Goal: Task Accomplishment & Management: Manage account settings

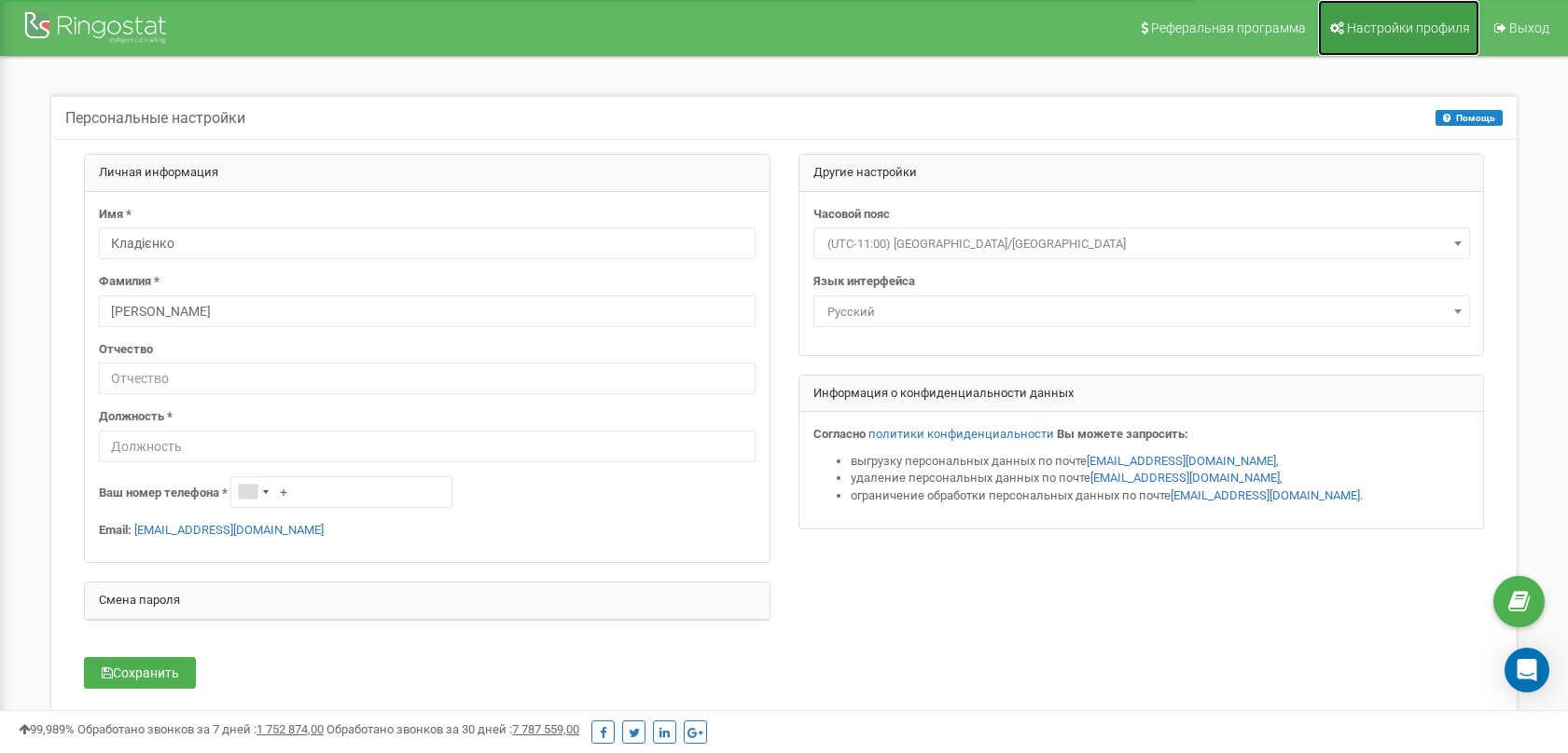
click at [1420, 30] on span "Настройки профиля" at bounding box center [1408, 28] width 123 height 15
click at [143, 38] on div at bounding box center [98, 29] width 150 height 44
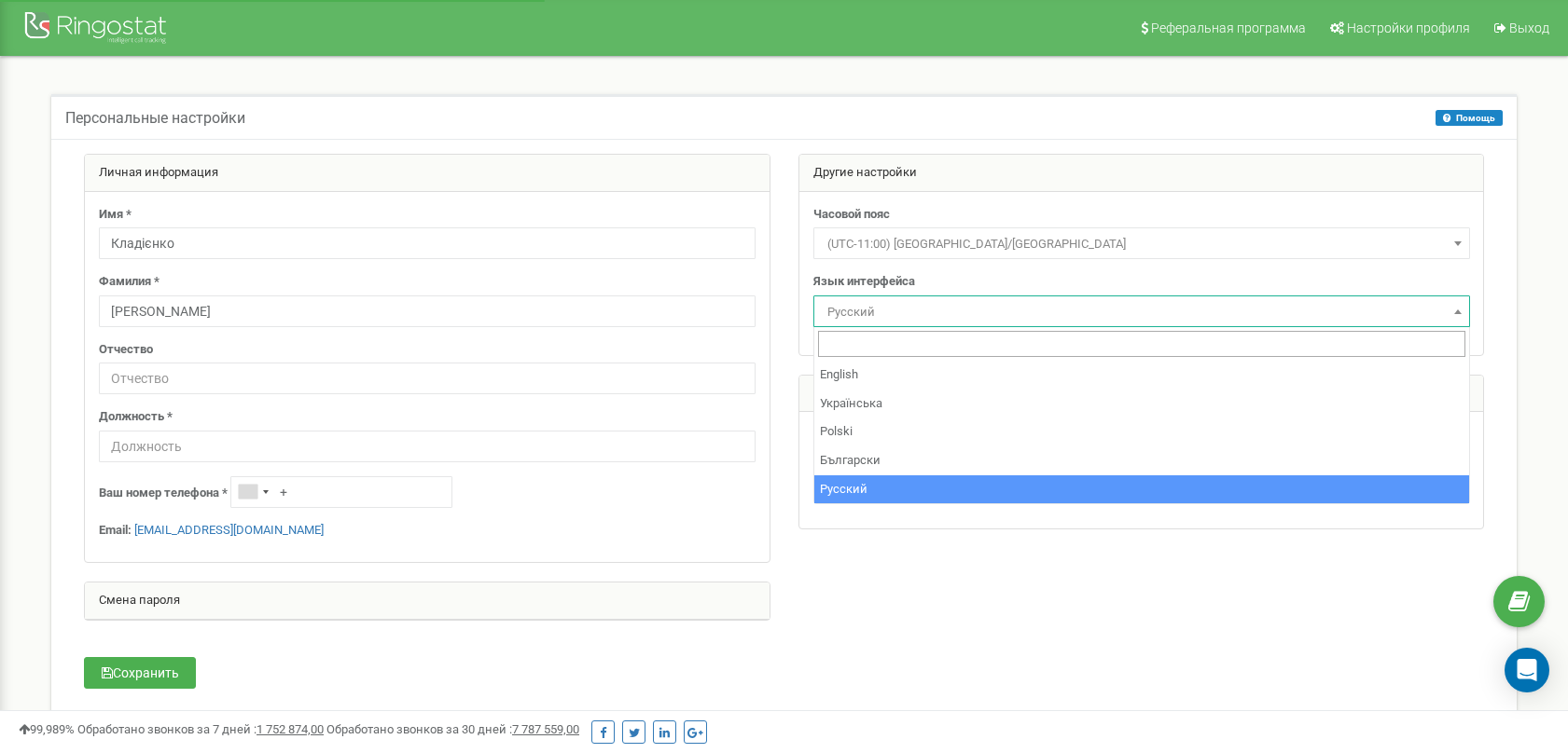
click at [1374, 301] on span "Русский" at bounding box center [1141, 312] width 643 height 26
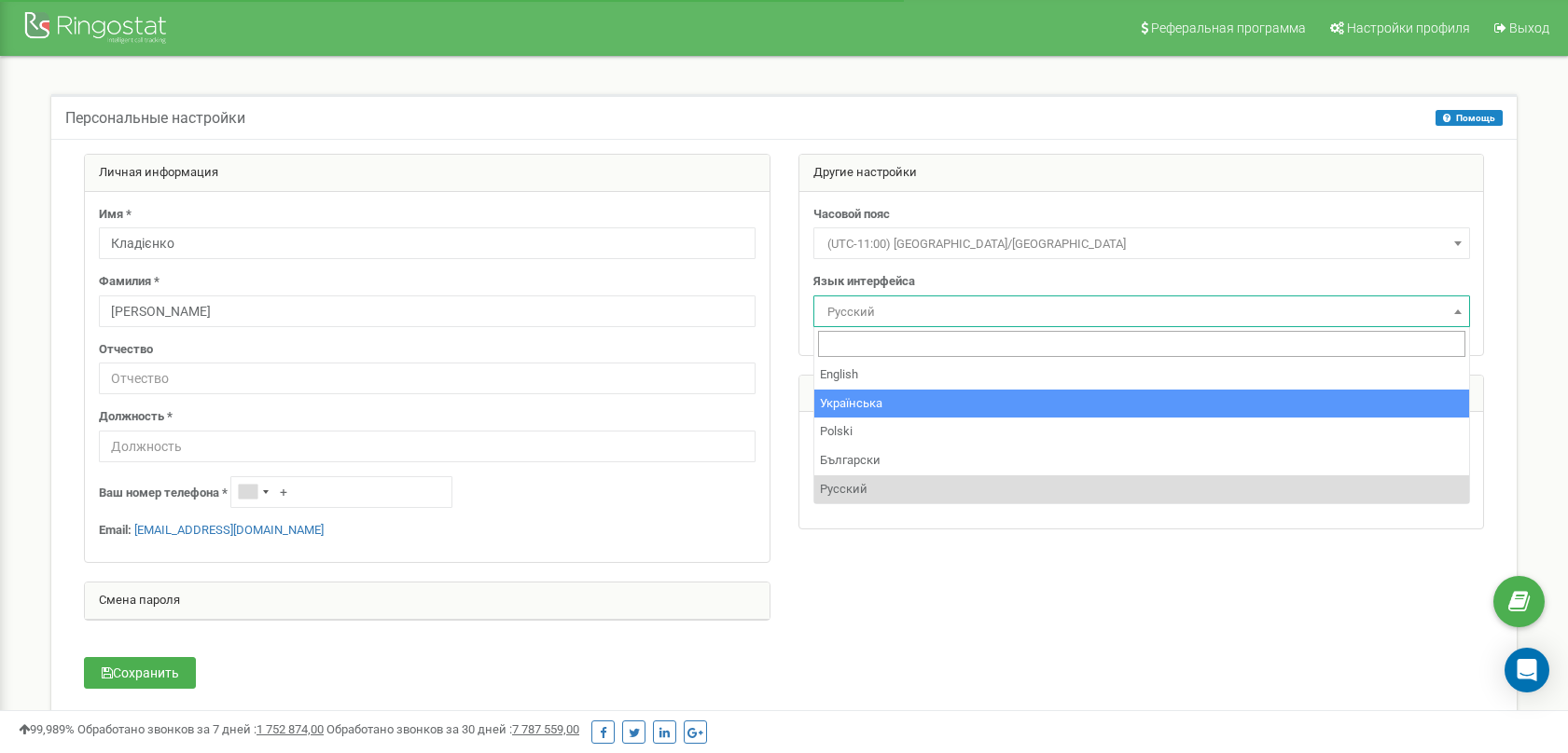
select select "ukr"
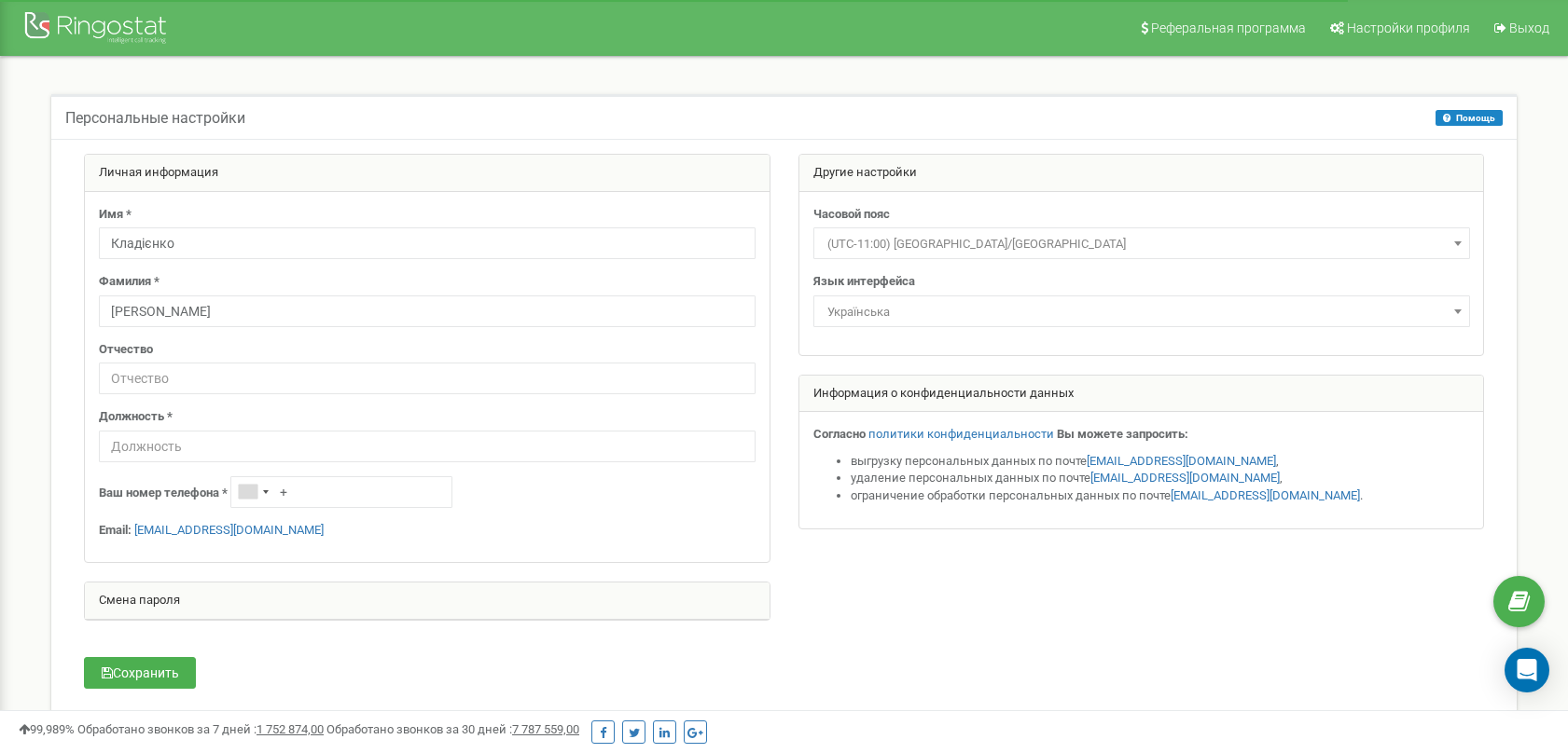
click at [202, 606] on div "Смена пароля" at bounding box center [427, 601] width 684 height 37
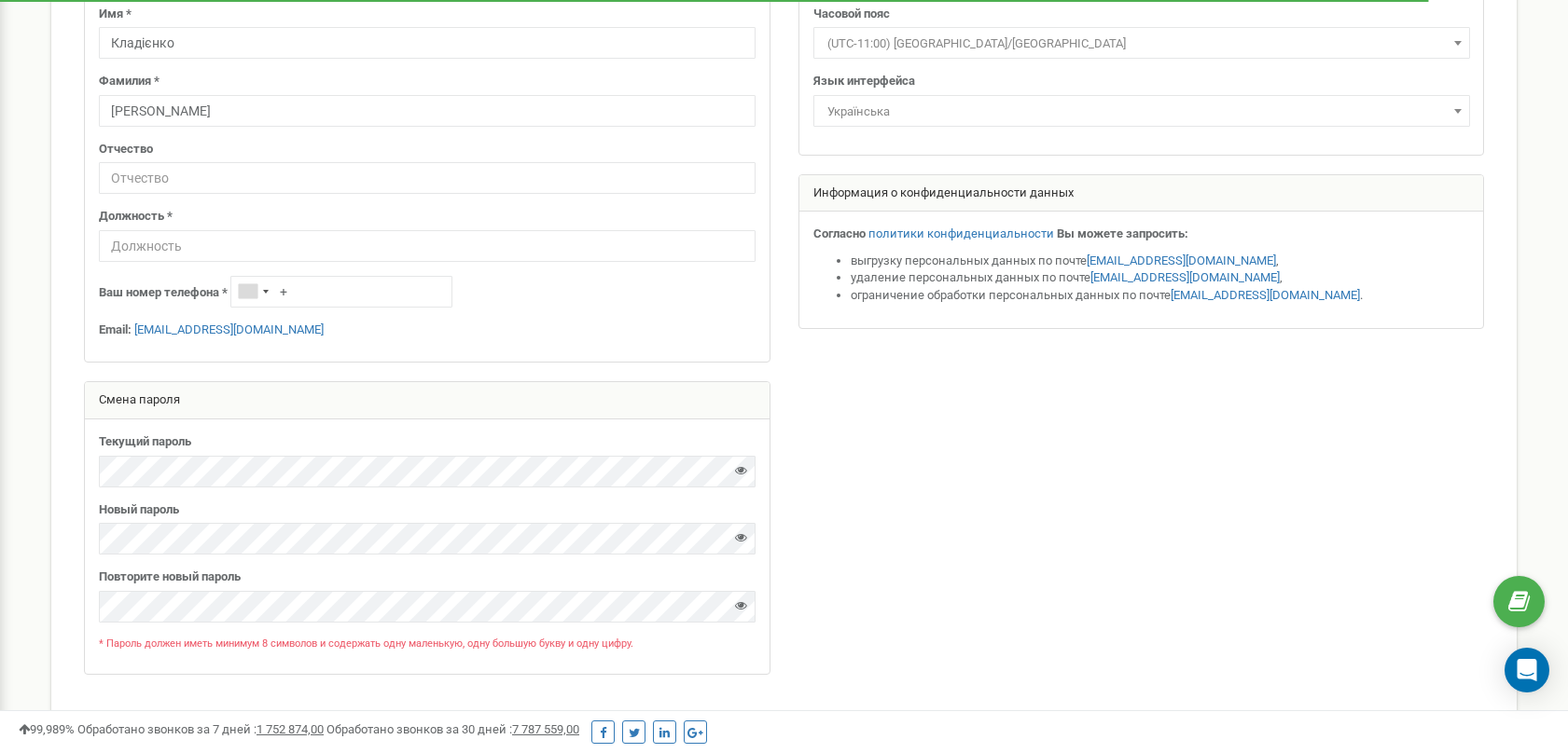
scroll to position [212, 0]
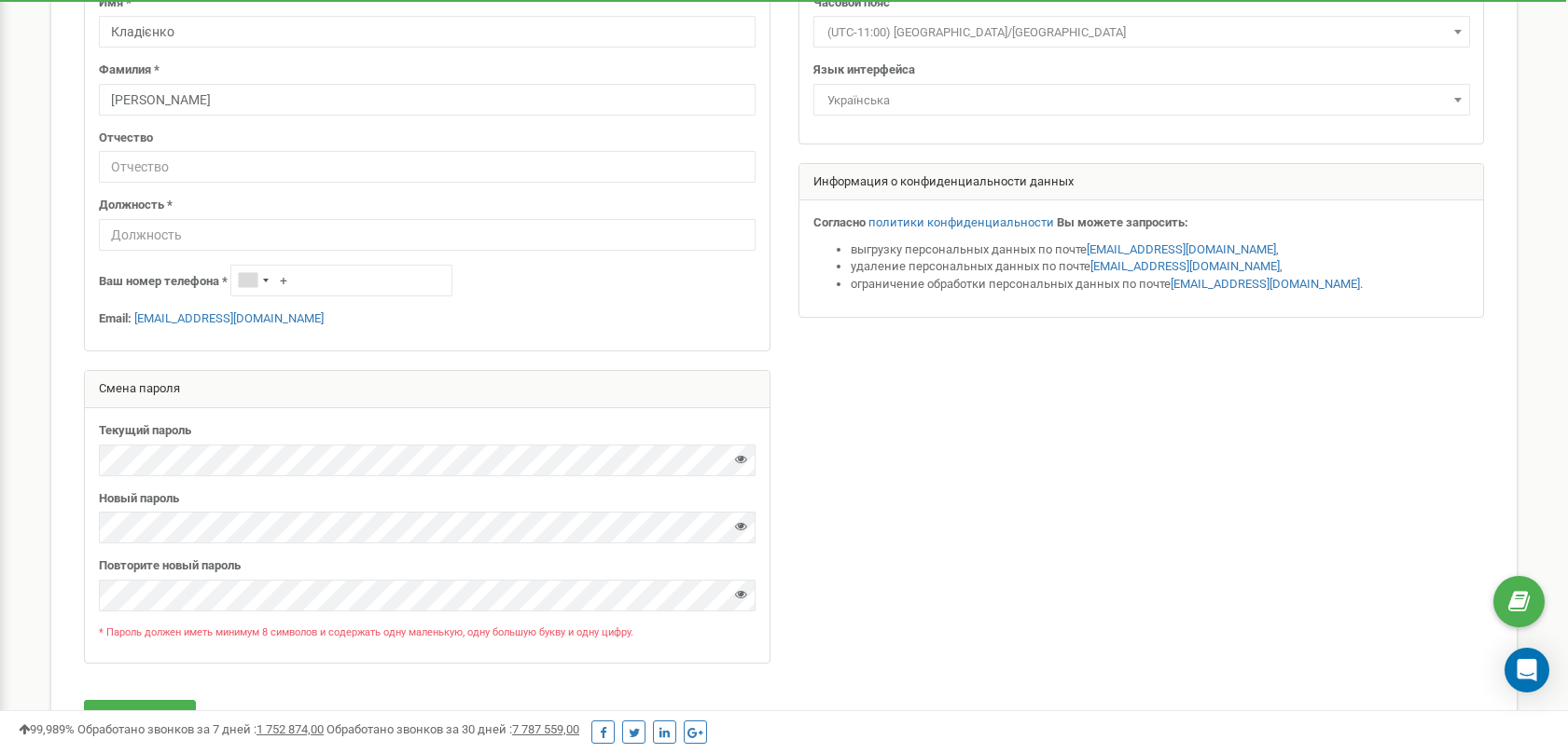
click at [897, 456] on div at bounding box center [784, 312] width 1428 height 741
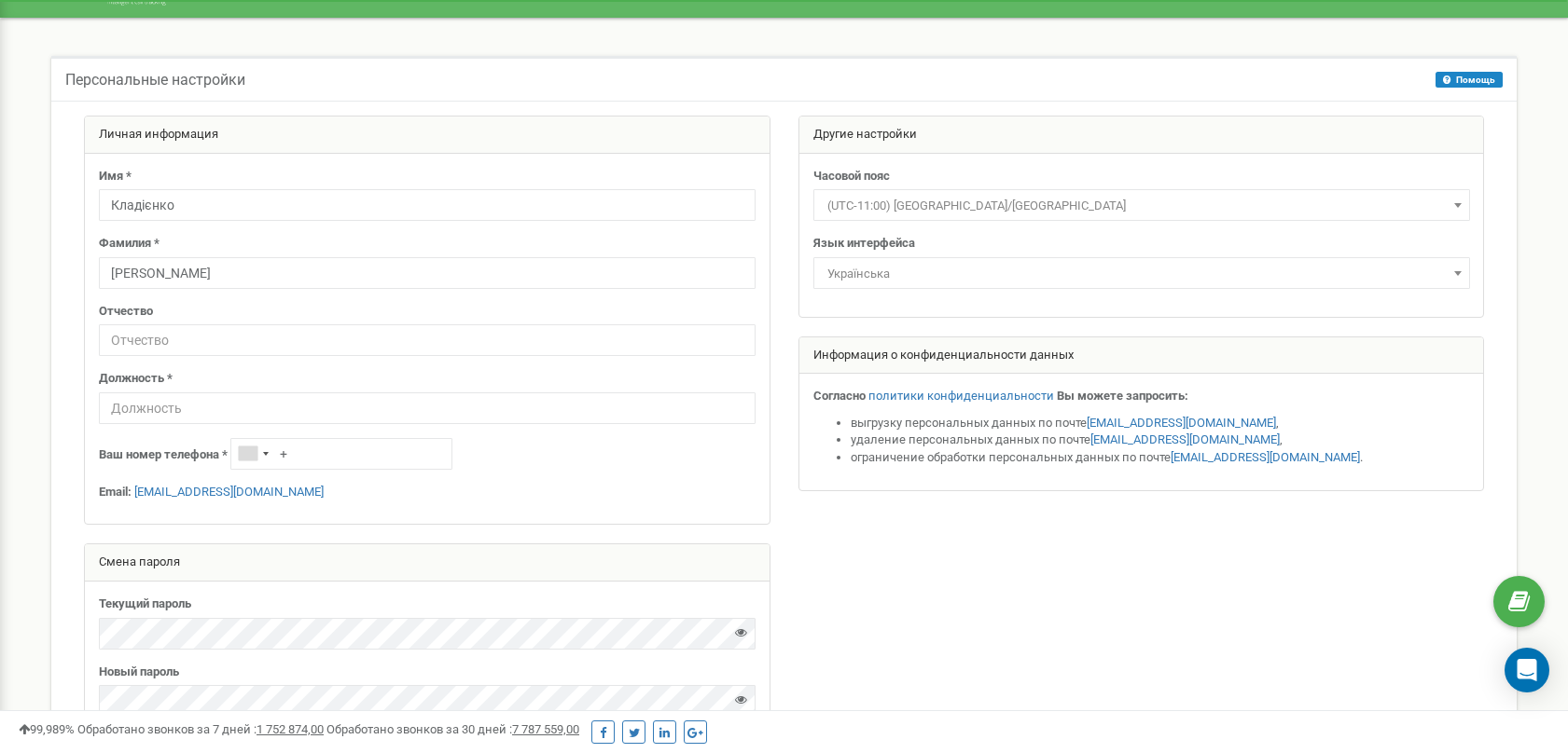
scroll to position [0, 0]
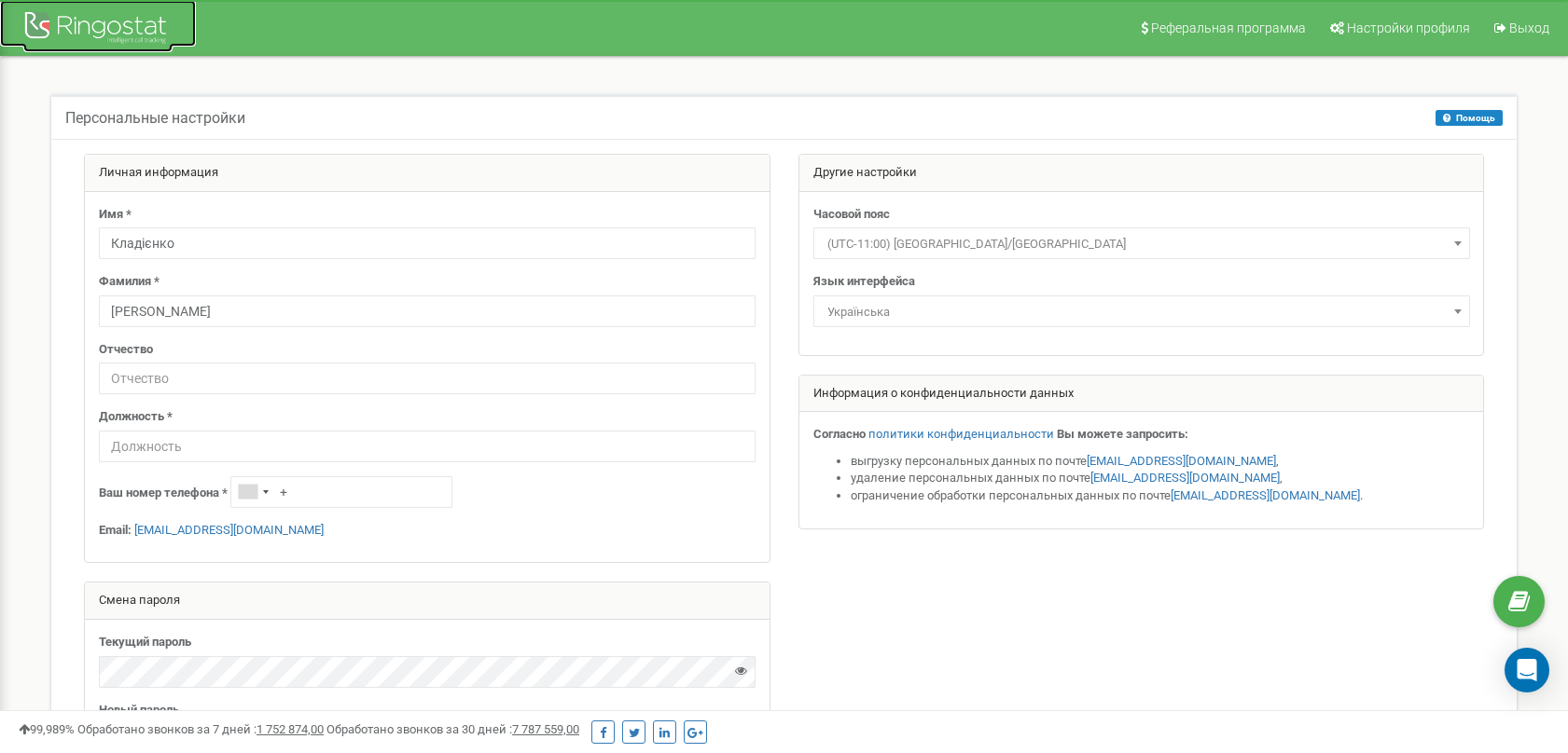
click at [132, 26] on div at bounding box center [98, 29] width 150 height 44
